Goal: Obtain resource: Obtain resource

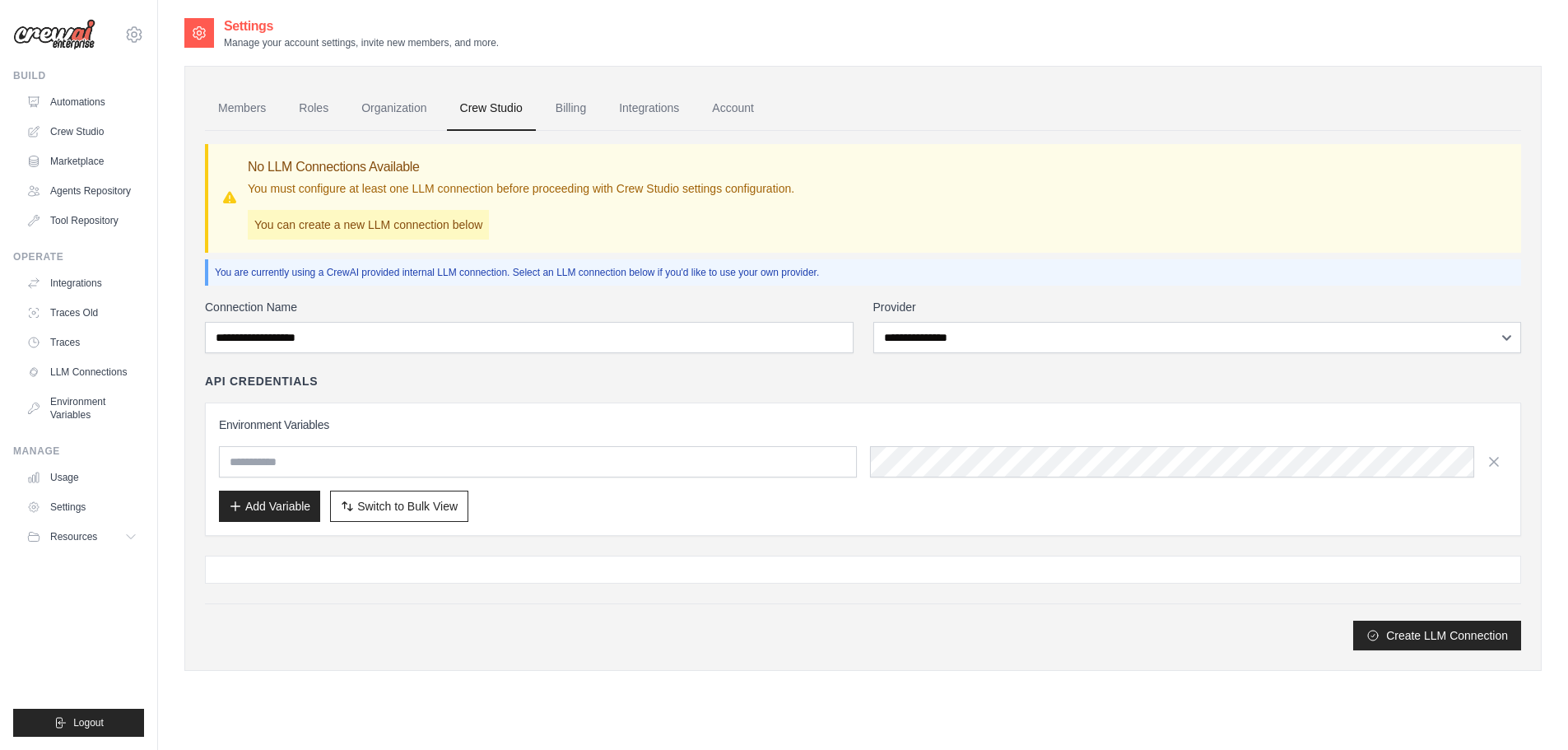
click at [1235, 38] on div "Settings Manage your account settings, invite new members, and more." at bounding box center [863, 33] width 1357 height 33
click at [99, 190] on link "Agents Repository" at bounding box center [83, 190] width 125 height 26
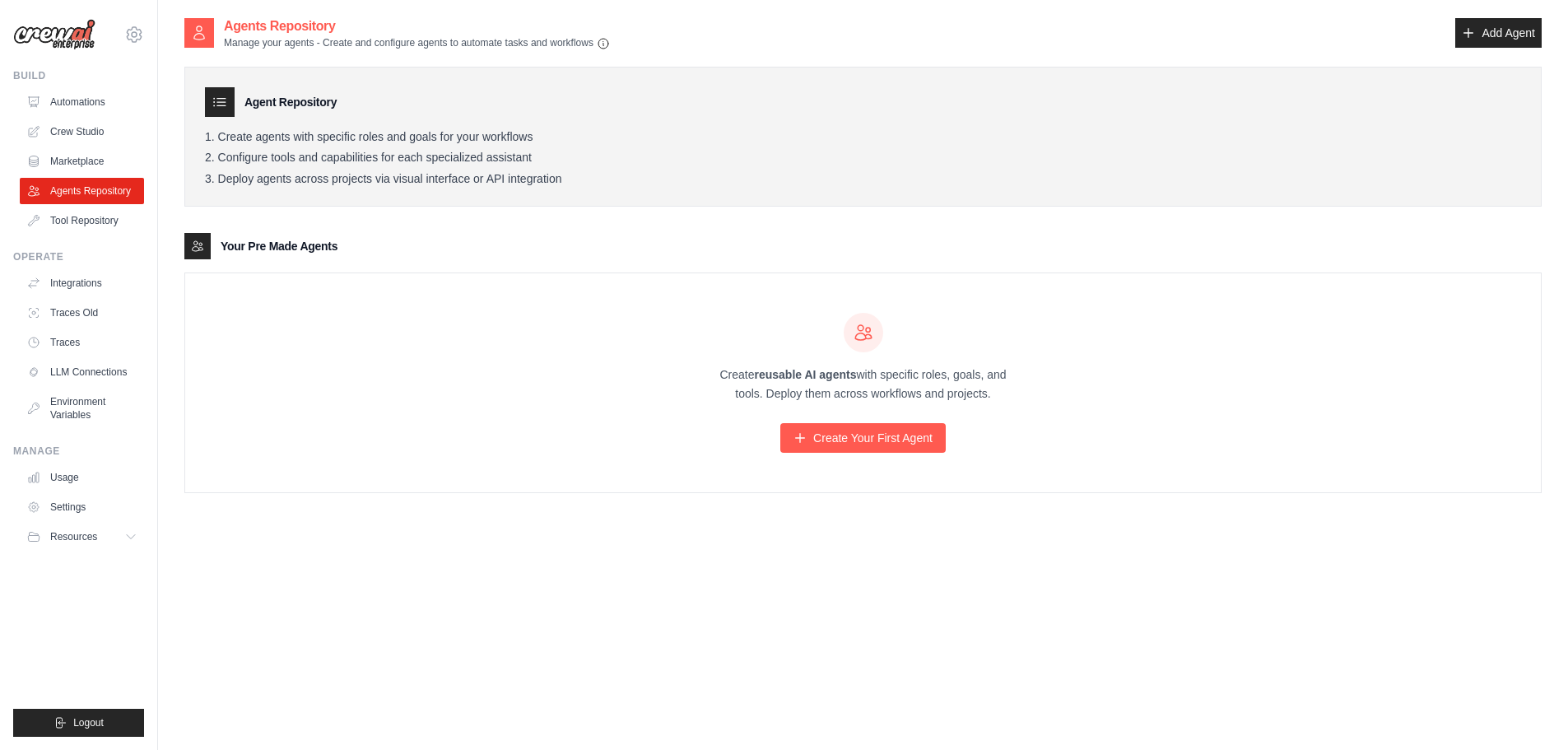
click at [92, 147] on ul "Automations Crew Studio Marketplace Agents Repository Tool Repository" at bounding box center [82, 162] width 125 height 145
click at [91, 175] on ul "Automations Crew Studio Marketplace Agents Repository Tool Repository" at bounding box center [82, 162] width 125 height 145
click at [90, 164] on link "Marketplace" at bounding box center [83, 161] width 125 height 26
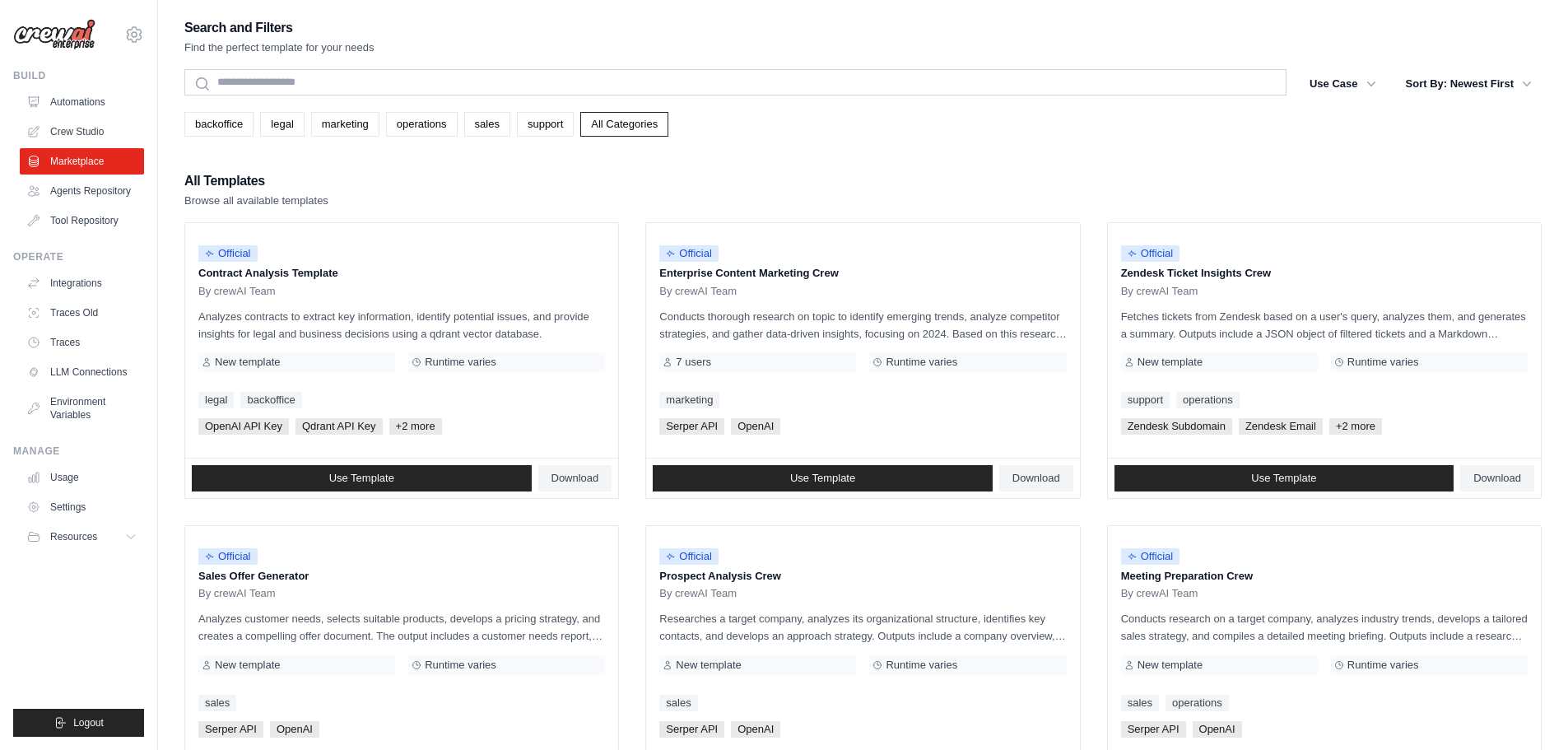
click at [776, 132] on div "backoffice legal marketing operations sales support All Categories" at bounding box center [863, 124] width 1357 height 24
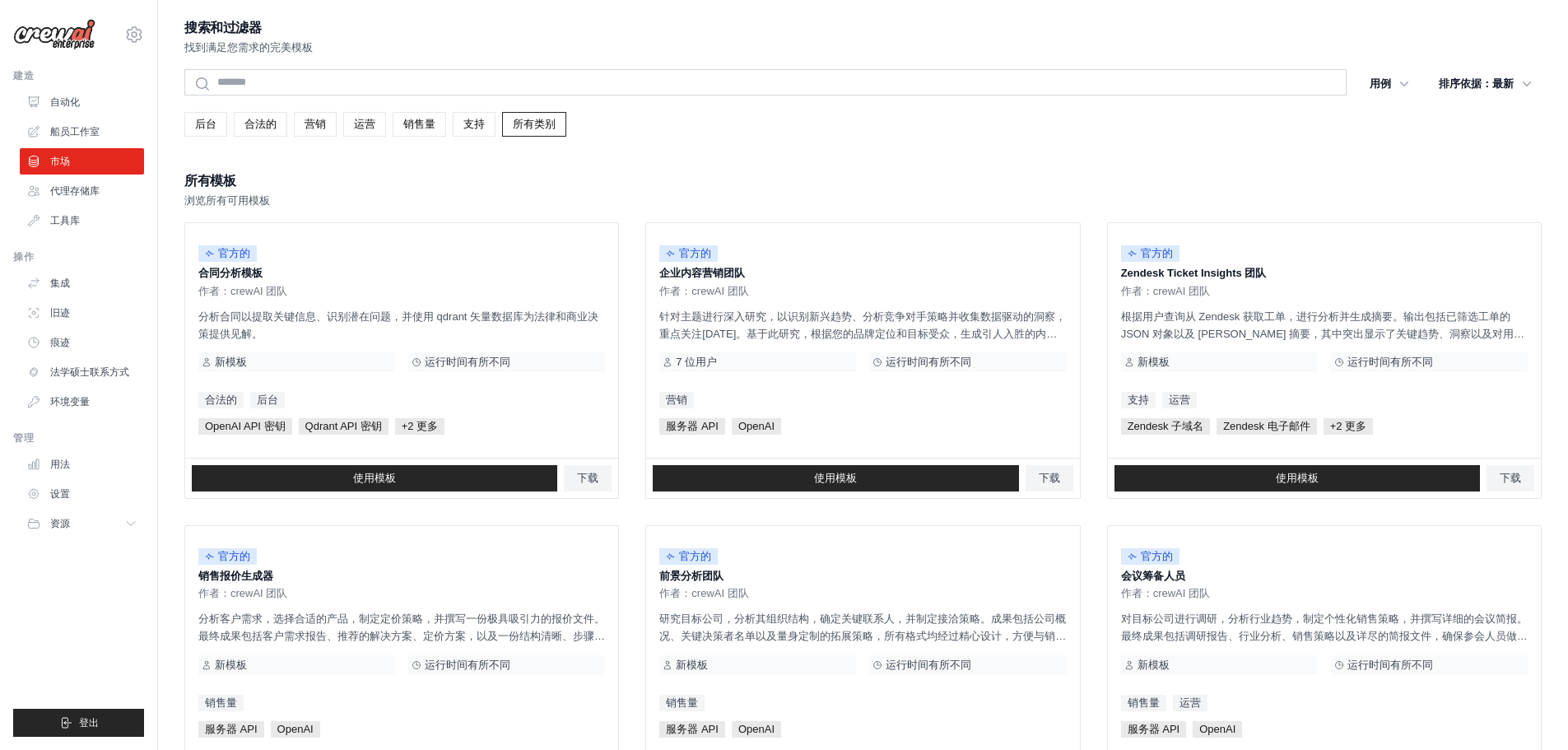
click at [707, 140] on div "搜索和过滤器 找到满足您需求的完美模板 搜索 用例 后台 合法的 营销 运营 销售量 支持 清除所有筛选条件" at bounding box center [863, 753] width 1357 height 1472
click at [311, 121] on font "营销" at bounding box center [315, 124] width 21 height 13
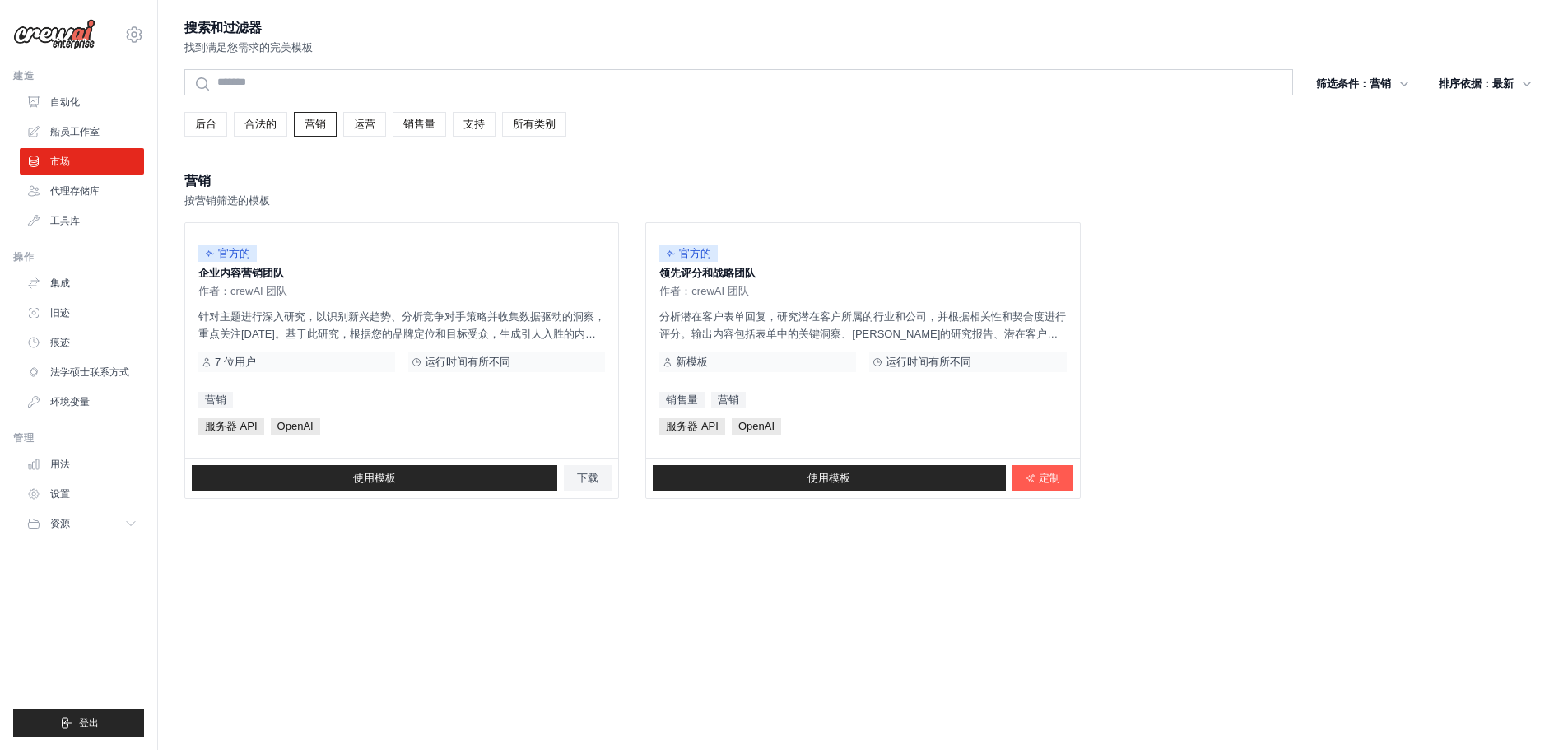
click at [908, 128] on div "后台 合法的 营销 运营 销售量 支持 所有类别" at bounding box center [863, 124] width 1357 height 24
click at [583, 474] on font "下载" at bounding box center [587, 477] width 21 height 13
click at [1308, 387] on ul "官方的 企业内容营销团队 作者：crewAI 团队 针对主题进行深入研究，以识别新兴趋势、分析竞争对手策略并收集数据驱动的洞察，重点关注[DATE]。基于此研…" at bounding box center [863, 360] width 1357 height 276
